Goal: Find specific page/section: Find specific page/section

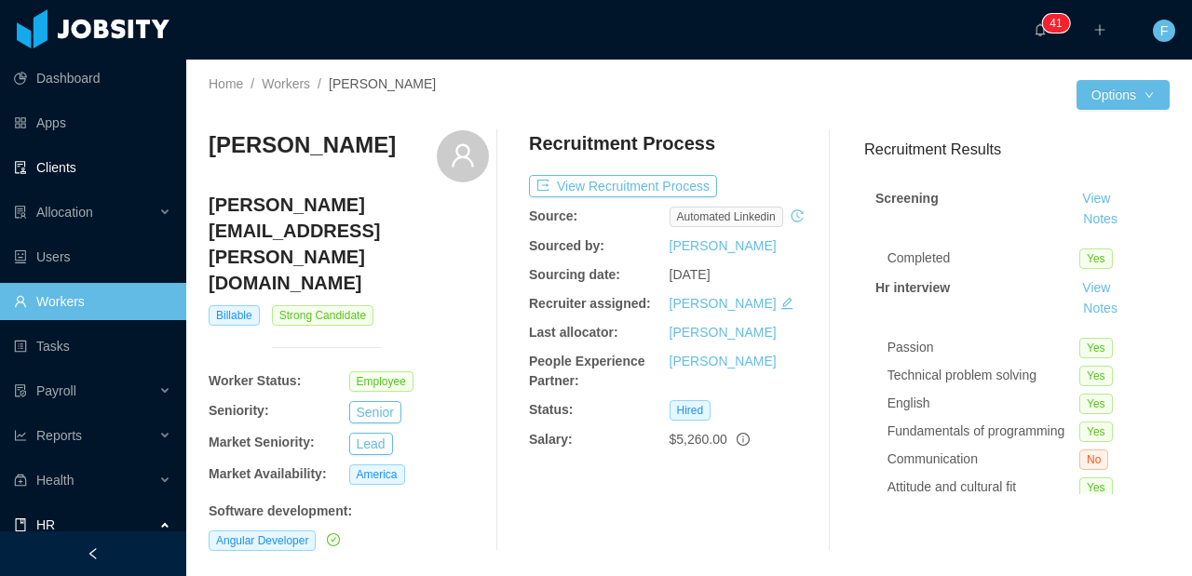
click at [86, 179] on link "Clients" at bounding box center [92, 167] width 157 height 37
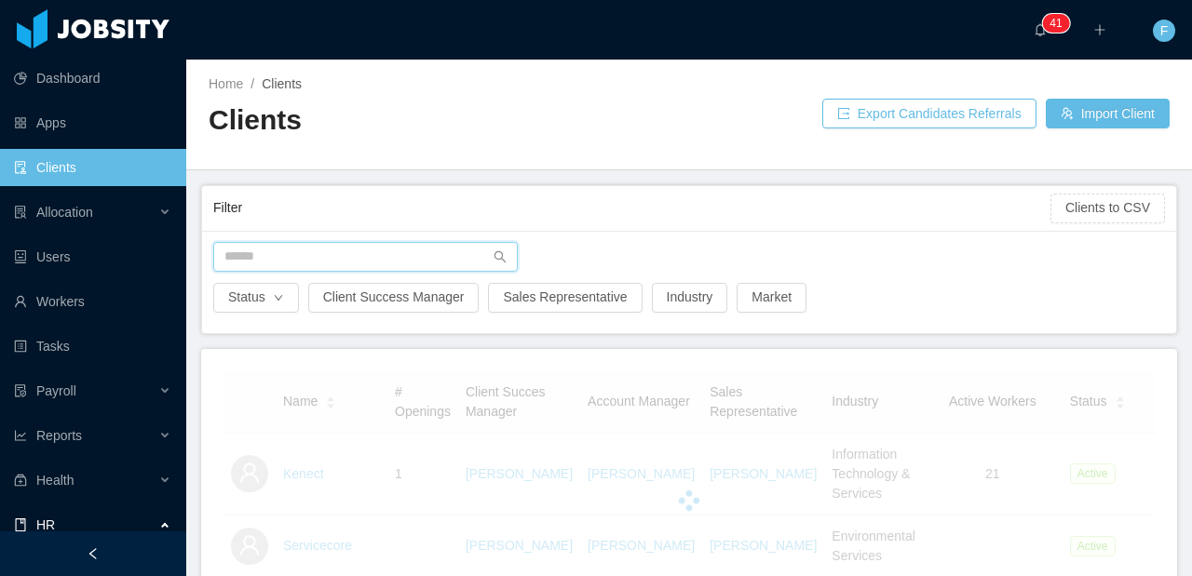
click at [274, 251] on input "text" at bounding box center [365, 257] width 304 height 30
type input "******"
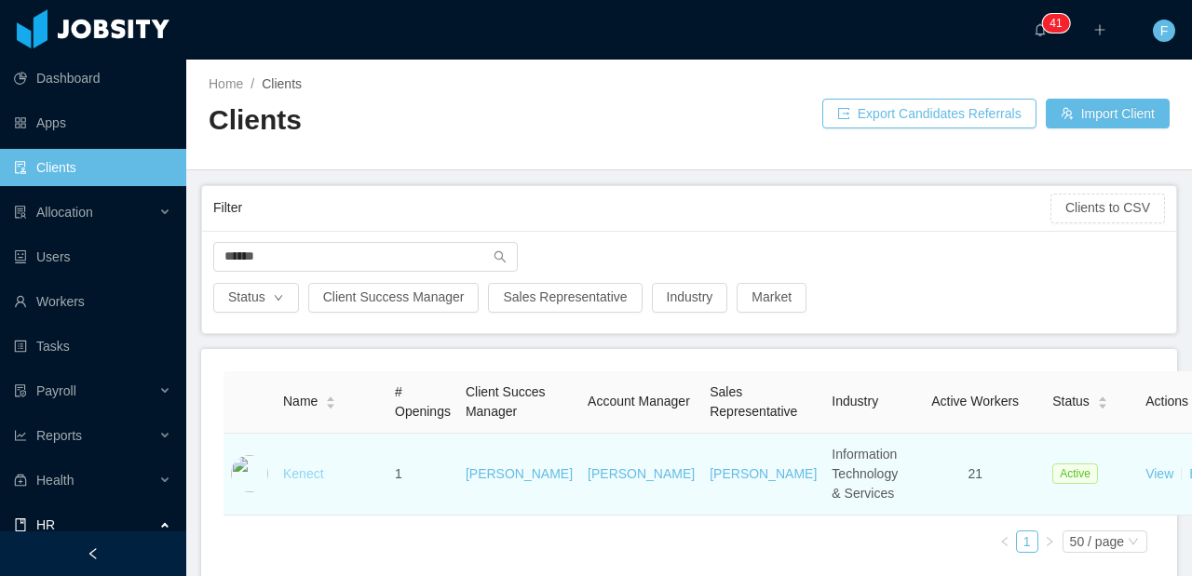
click at [299, 481] on link "Kenect" at bounding box center [303, 474] width 41 height 15
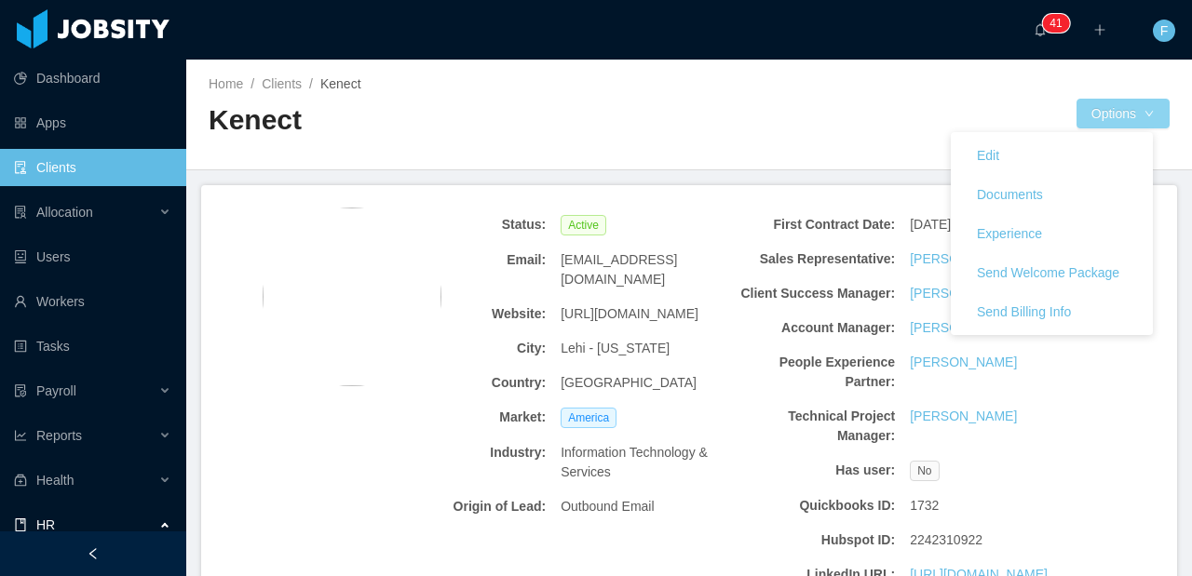
click at [1105, 124] on button "Options" at bounding box center [1122, 114] width 93 height 30
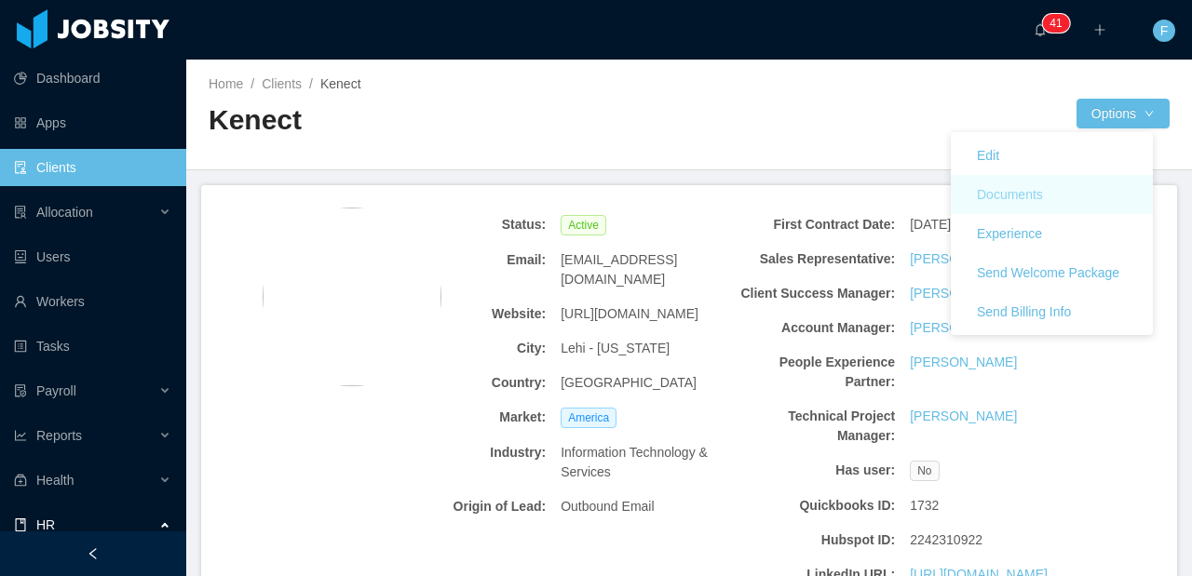
click at [1055, 192] on button "Documents" at bounding box center [1010, 195] width 96 height 30
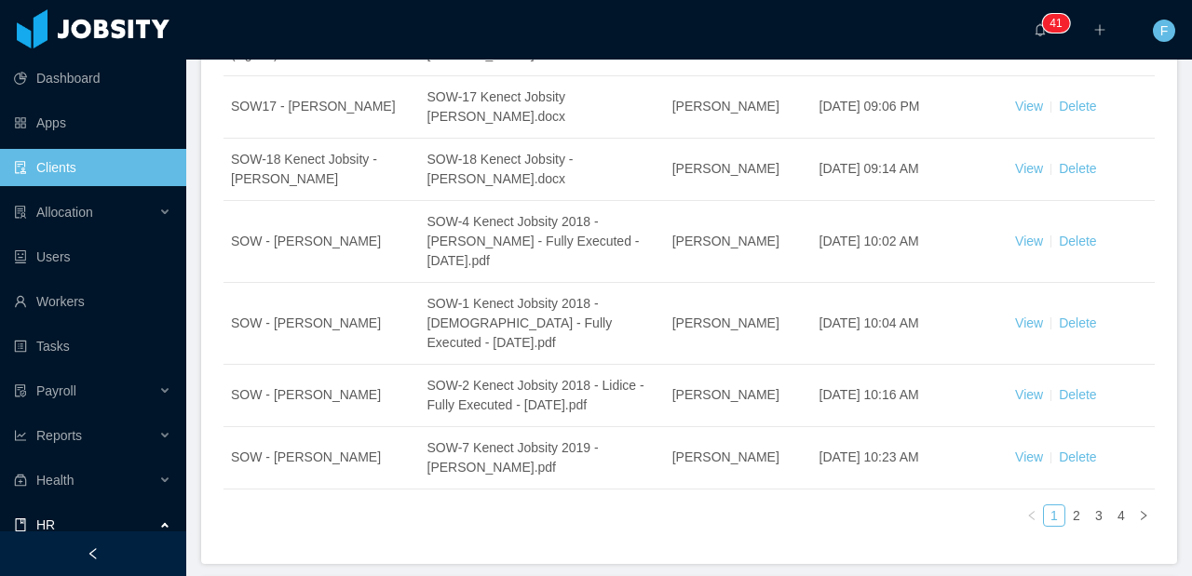
scroll to position [794, 0]
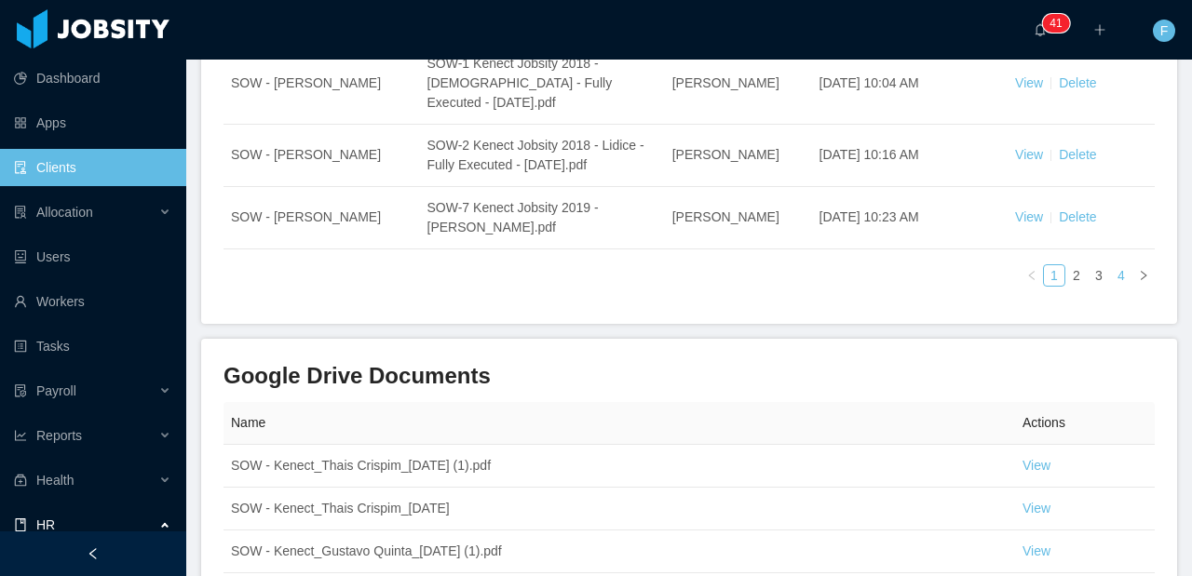
click at [1111, 286] on link "4" at bounding box center [1121, 275] width 20 height 20
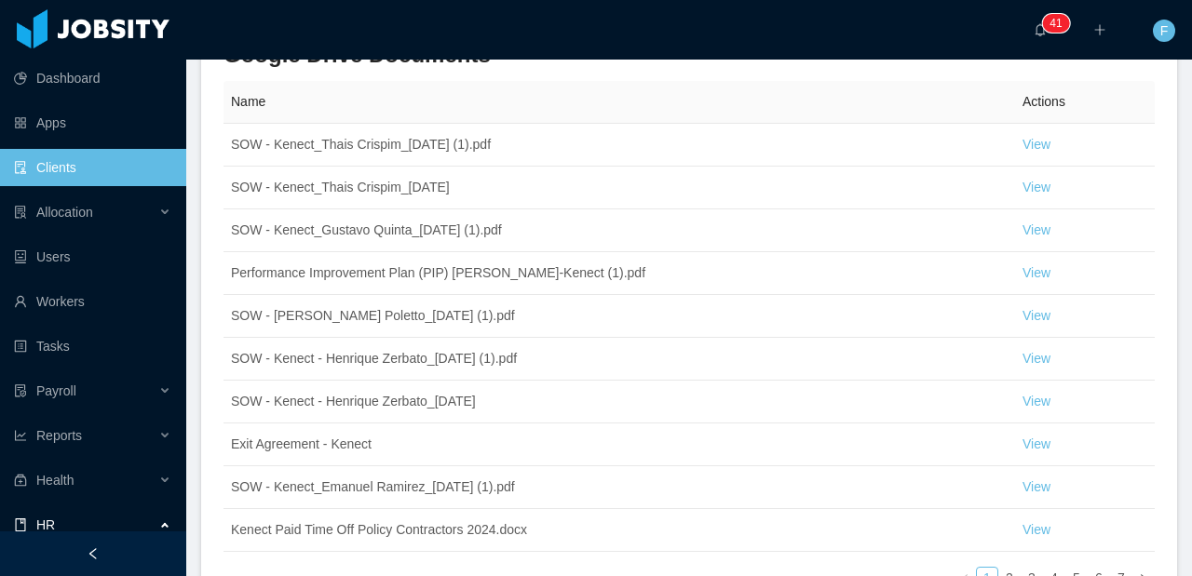
scroll to position [703, 0]
